Goal: Register for event/course

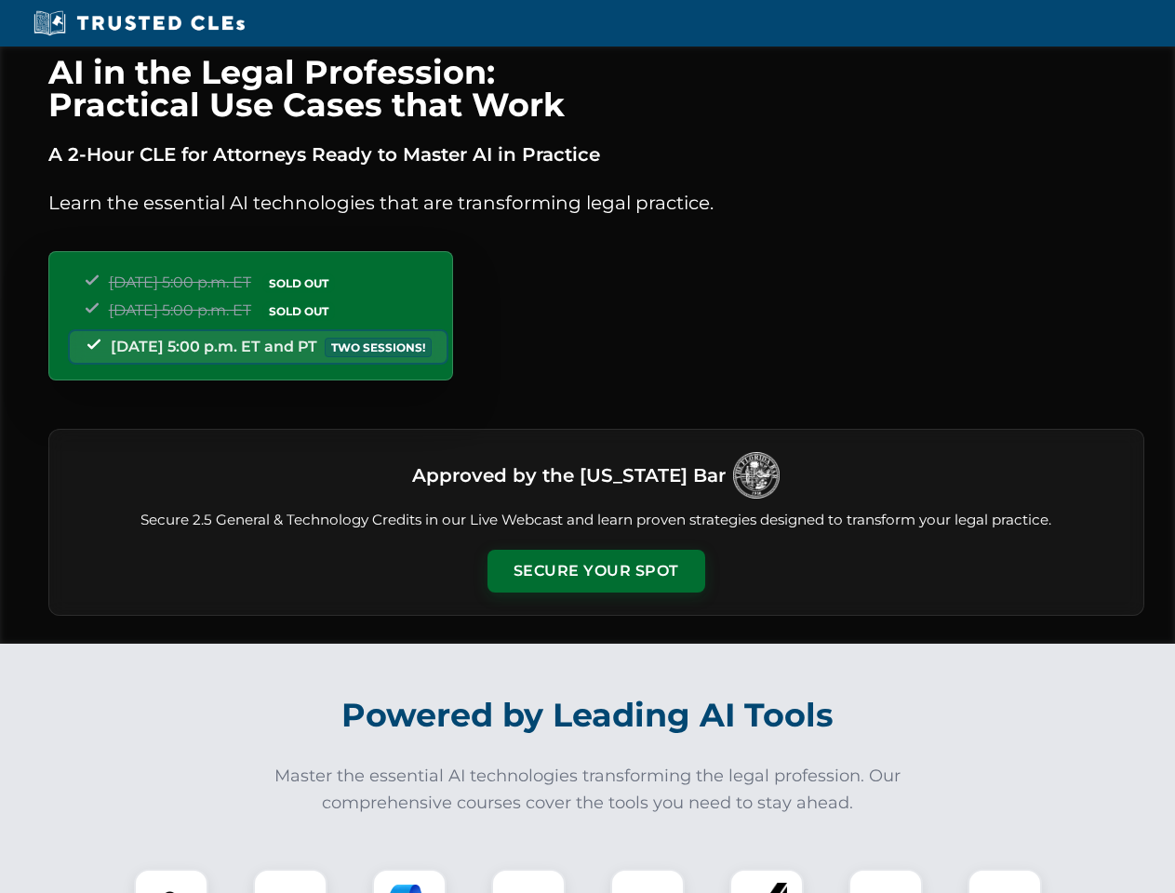
click at [595, 571] on button "Secure Your Spot" at bounding box center [596, 571] width 218 height 43
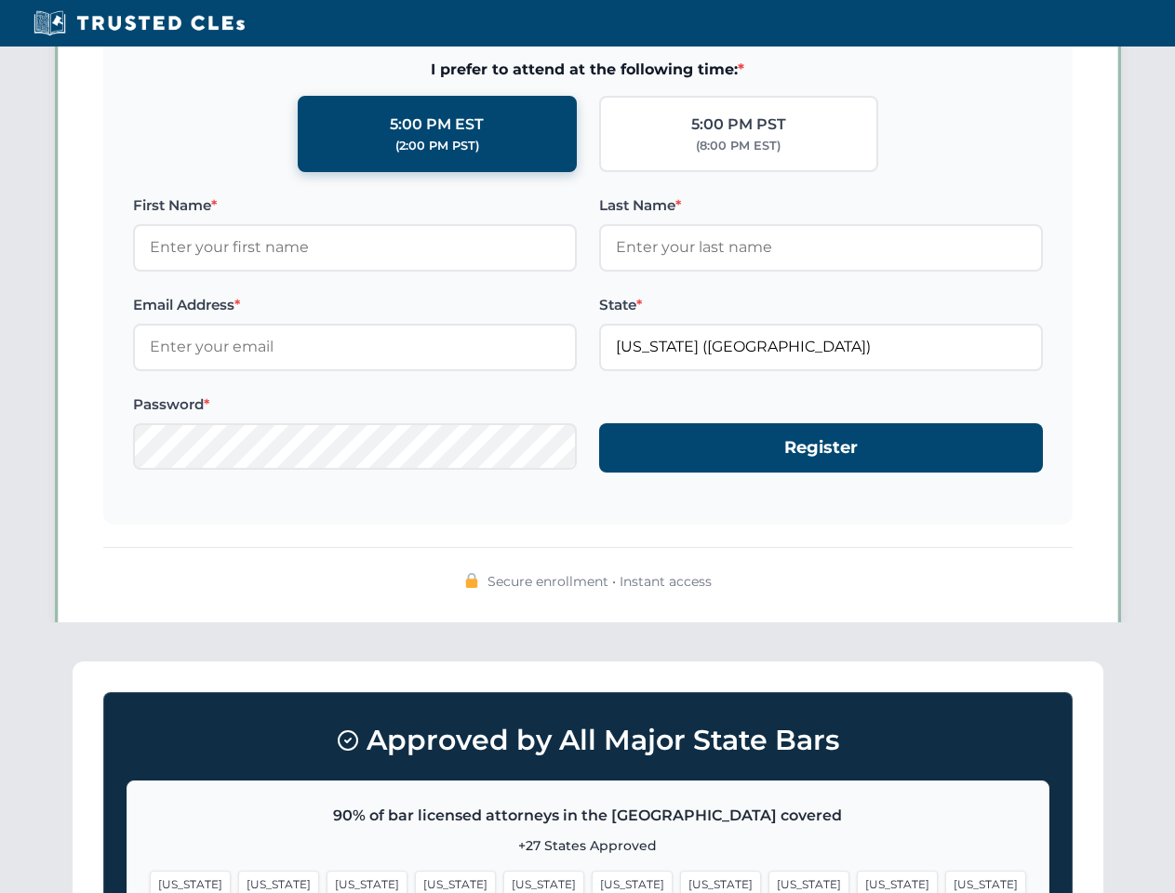
click at [680, 881] on span "[US_STATE]" at bounding box center [720, 884] width 81 height 27
click at [857, 881] on span "[US_STATE]" at bounding box center [897, 884] width 81 height 27
